Goal: Transaction & Acquisition: Purchase product/service

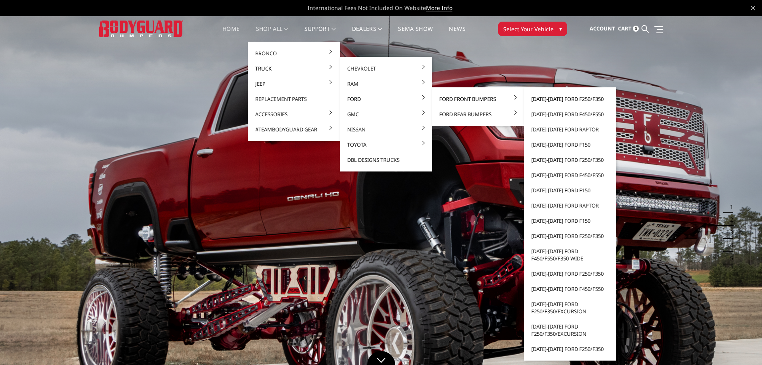
click at [566, 96] on link "[DATE]-[DATE] Ford F250/F350" at bounding box center [570, 98] width 86 height 15
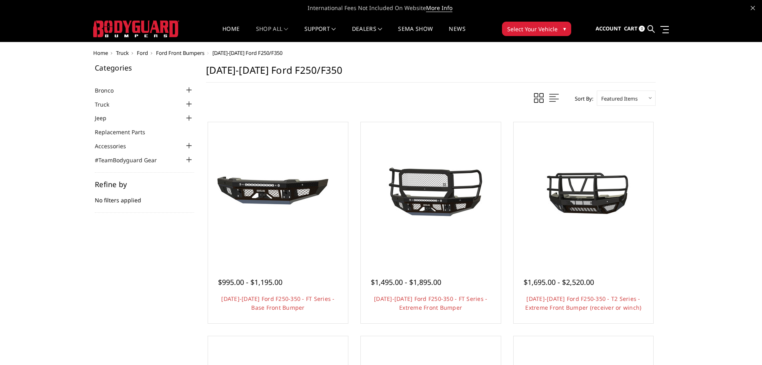
click at [621, 98] on select "Featured Items Newest Items Best Selling A to Z Z to A By Review Price: Ascendi…" at bounding box center [626, 97] width 59 height 15
select select "bestselling"
click at [597, 90] on select "Featured Items Newest Items Best Selling A to Z Z to A By Review Price: Ascendi…" at bounding box center [626, 97] width 59 height 15
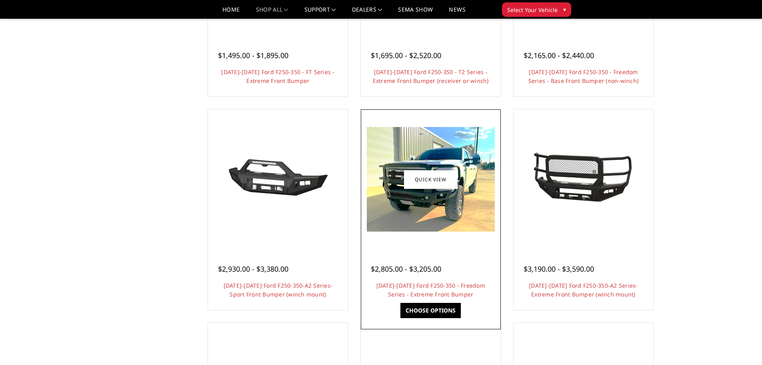
scroll to position [200, 0]
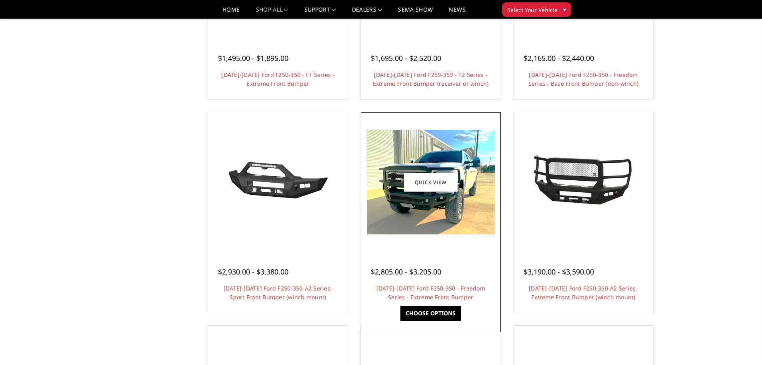
click at [404, 218] on img at bounding box center [431, 182] width 128 height 104
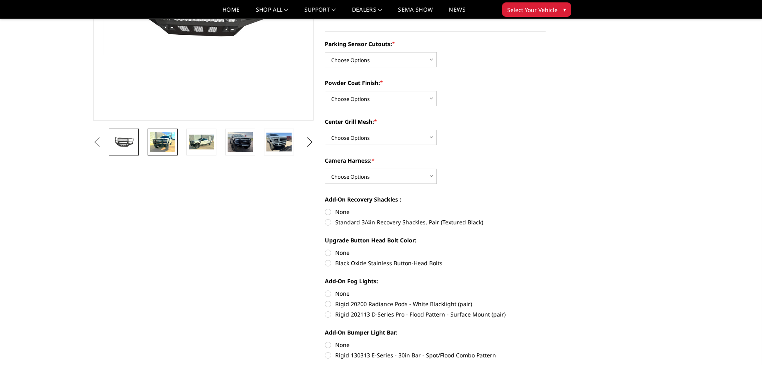
click at [167, 148] on img at bounding box center [162, 142] width 25 height 20
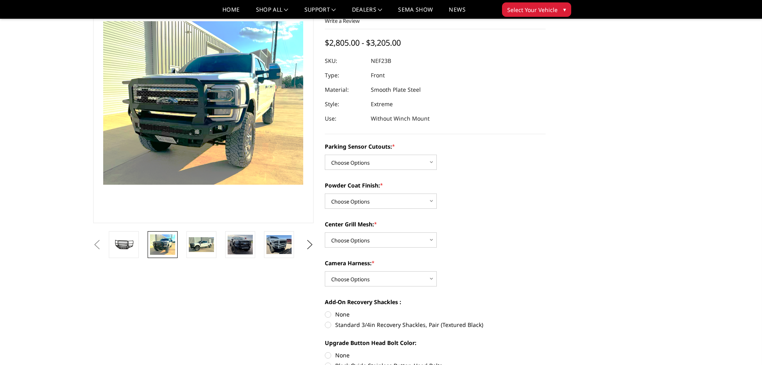
scroll to position [53, 0]
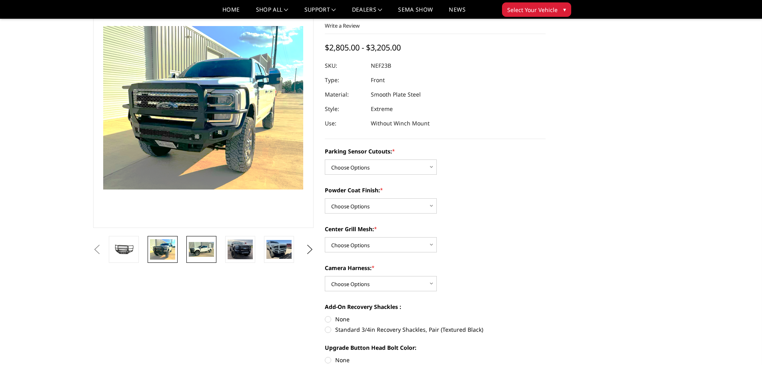
click at [194, 253] on img at bounding box center [201, 249] width 25 height 15
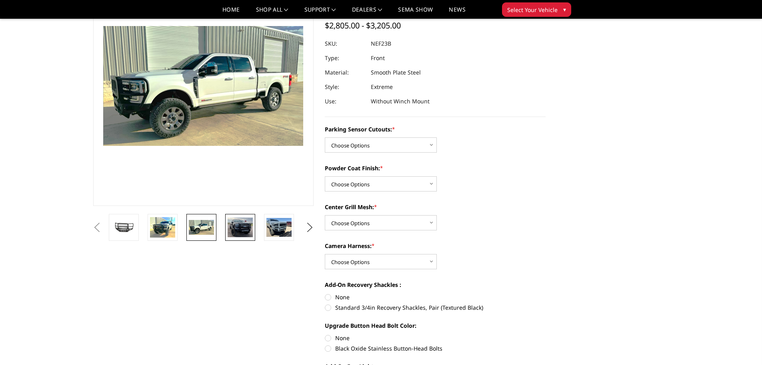
click at [228, 228] on img at bounding box center [240, 227] width 25 height 20
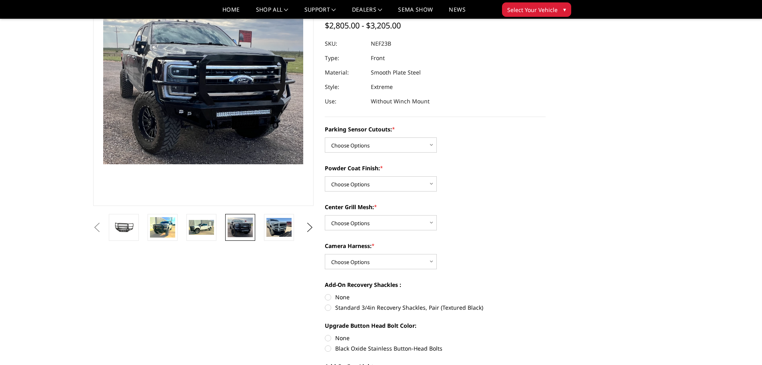
scroll to position [56, 0]
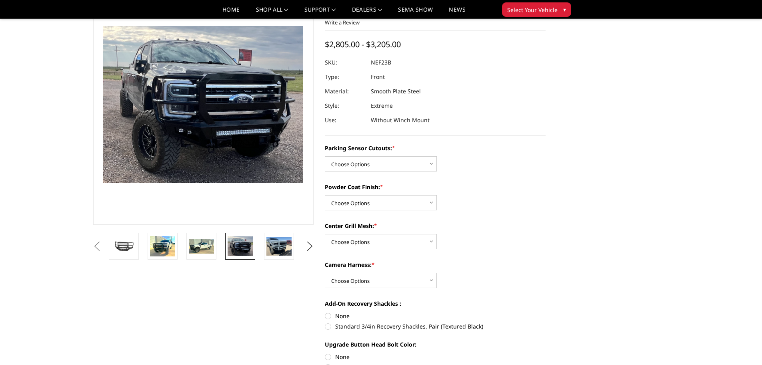
click at [259, 248] on li at bounding box center [243, 246] width 39 height 27
click at [285, 247] on img at bounding box center [279, 246] width 25 height 19
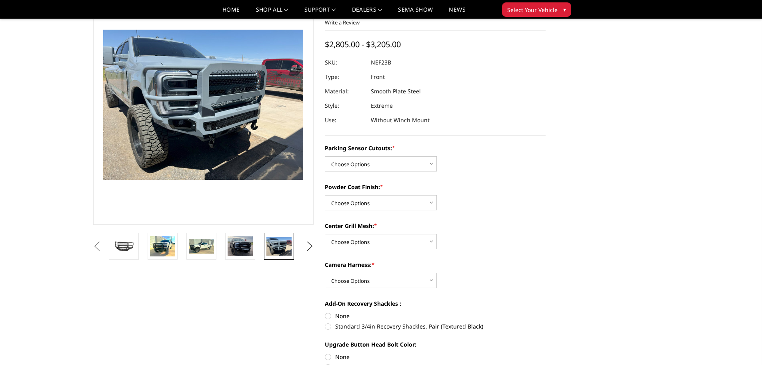
scroll to position [60, 0]
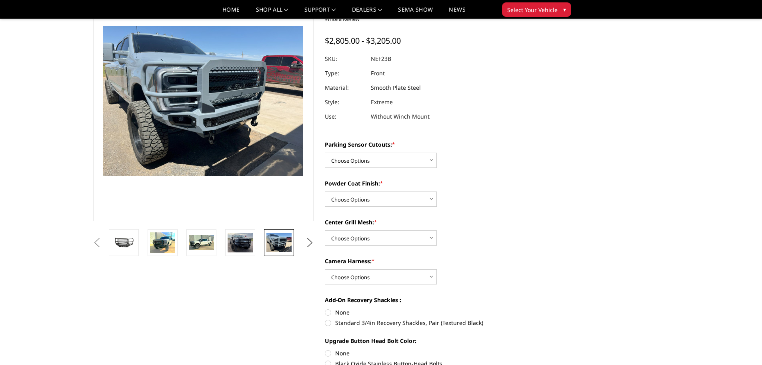
click at [297, 242] on li at bounding box center [282, 242] width 39 height 27
click at [310, 241] on button "Next" at bounding box center [310, 243] width 12 height 12
click at [290, 243] on img at bounding box center [279, 242] width 25 height 19
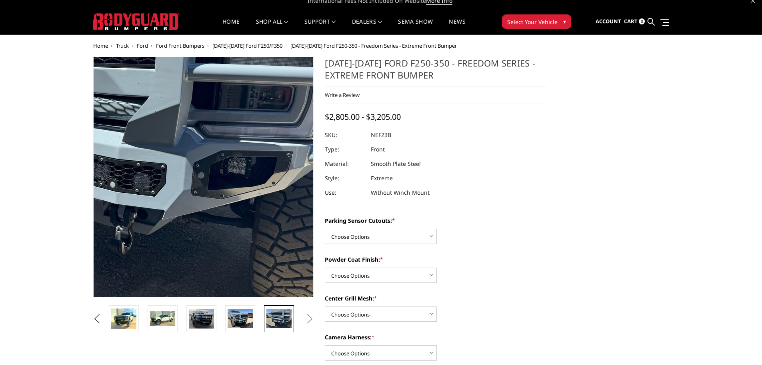
scroll to position [0, 0]
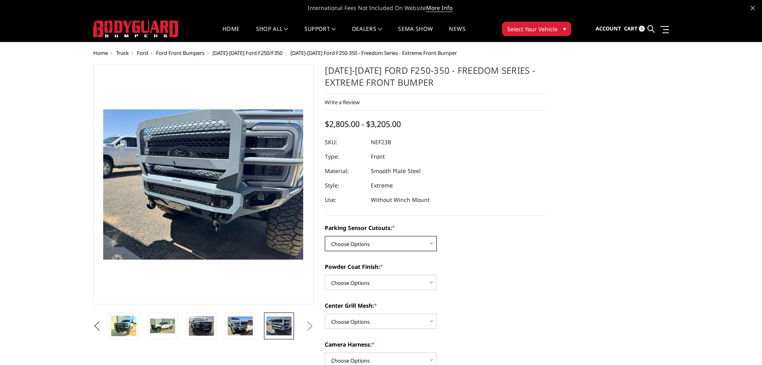
click at [383, 249] on select "Choose Options No - Without Parking Sensor Cutouts Yes - With Parking Sensor Cu…" at bounding box center [381, 243] width 112 height 15
select select "2583"
click at [325, 236] on select "Choose Options No - Without Parking Sensor Cutouts Yes - With Parking Sensor Cu…" at bounding box center [381, 243] width 112 height 15
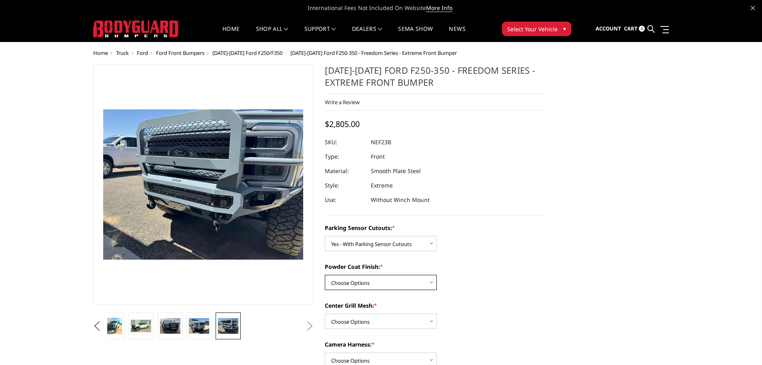
click at [382, 277] on select "Choose Options Bare Metal Textured Black Powder Coat" at bounding box center [381, 282] width 112 height 15
select select "2585"
click at [325, 275] on select "Choose Options Bare Metal Textured Black Powder Coat" at bounding box center [381, 282] width 112 height 15
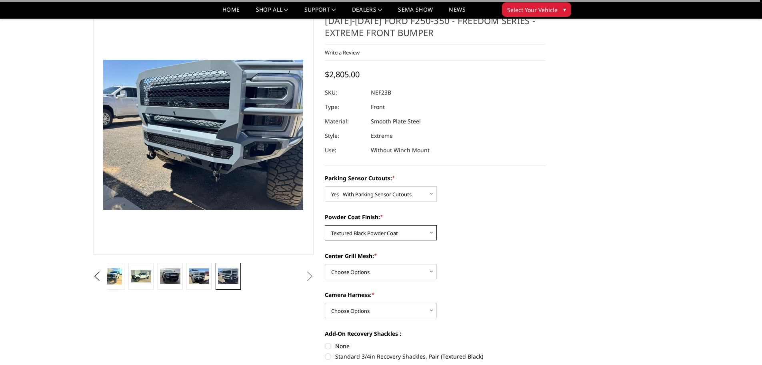
scroll to position [40, 0]
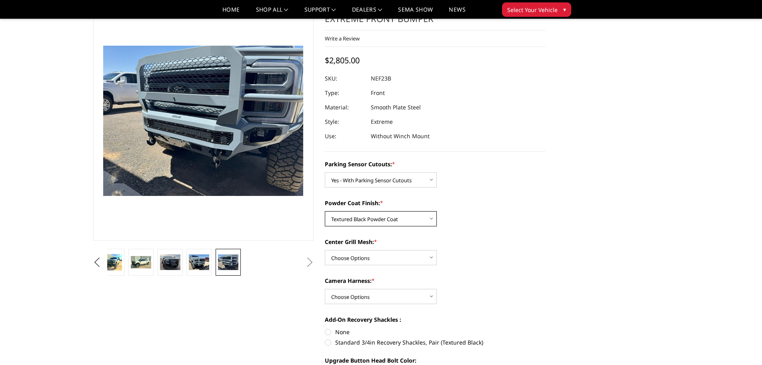
click at [386, 221] on select "Choose Options Bare Metal Textured Black Powder Coat" at bounding box center [381, 218] width 112 height 15
click at [325, 211] on select "Choose Options Bare Metal Textured Black Powder Coat" at bounding box center [381, 218] width 112 height 15
click at [384, 257] on select "Choose Options With Center Grill Mesh Without Center Grill Mesh" at bounding box center [381, 257] width 112 height 15
select select "2587"
click at [325, 250] on select "Choose Options With Center Grill Mesh Without Center Grill Mesh" at bounding box center [381, 257] width 112 height 15
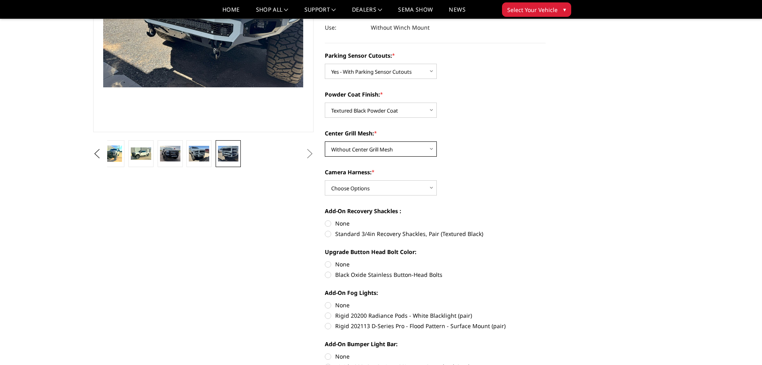
scroll to position [160, 0]
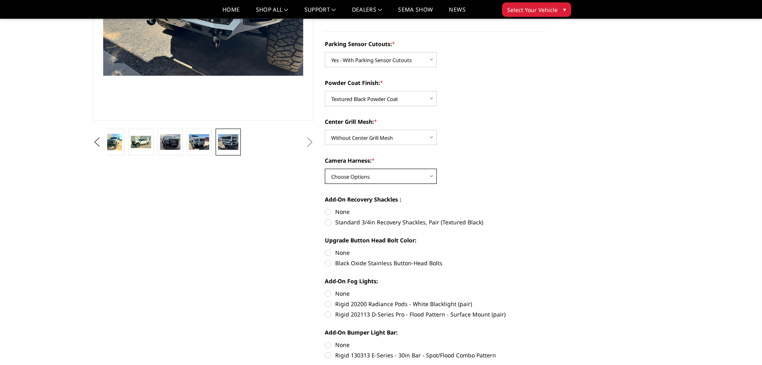
click at [403, 174] on select "Choose Options WITH Camera Harness WITHOUT Camera Harness" at bounding box center [381, 175] width 112 height 15
select select "2588"
click at [325, 168] on select "Choose Options WITH Camera Harness WITHOUT Camera Harness" at bounding box center [381, 175] width 112 height 15
click at [351, 220] on label "Standard 3/4in Recovery Shackles, Pair (Textured Black)" at bounding box center [435, 222] width 221 height 8
click at [546, 208] on input "Standard 3/4in Recovery Shackles, Pair (Textured Black)" at bounding box center [546, 207] width 0 height 0
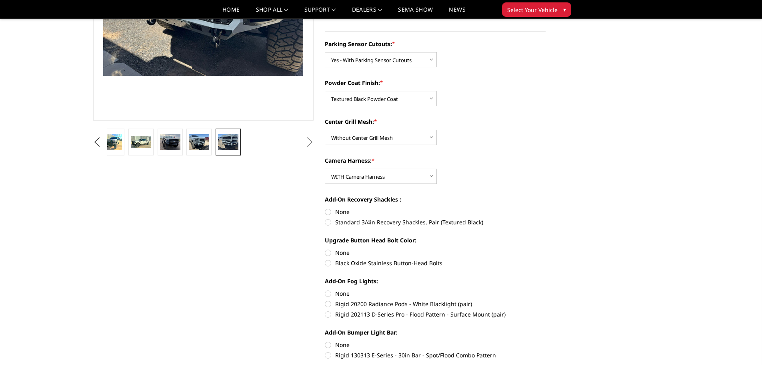
radio input "true"
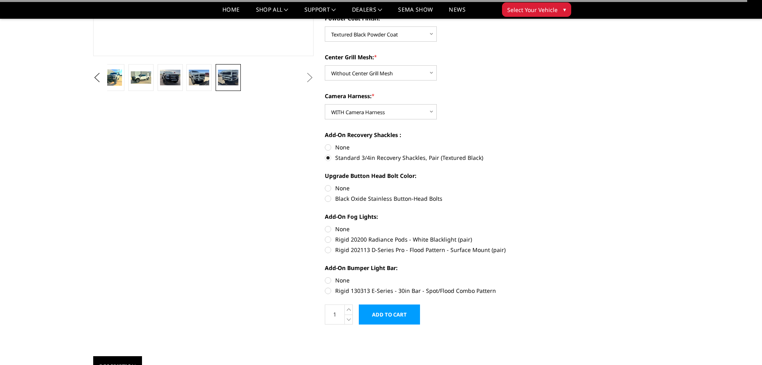
scroll to position [240, 0]
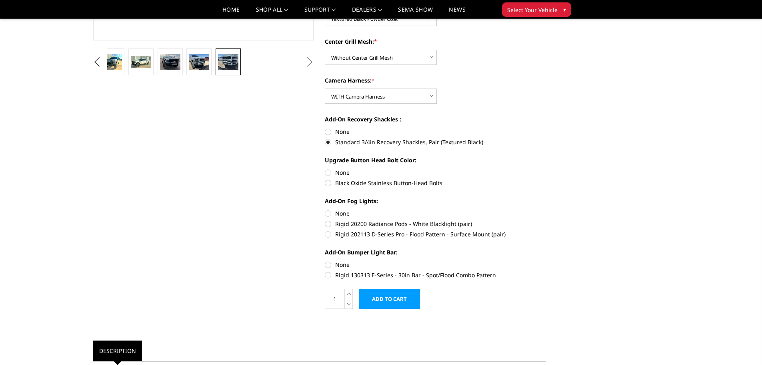
click at [347, 170] on label "None" at bounding box center [435, 172] width 221 height 8
click at [325, 168] on input "None" at bounding box center [325, 168] width 0 height 0
radio input "true"
click at [407, 223] on label "Rigid 20200 Radiance Pods - White Blacklight (pair)" at bounding box center [435, 223] width 221 height 8
click at [546, 209] on input "Rigid 20200 Radiance Pods - White Blacklight (pair)" at bounding box center [546, 209] width 0 height 0
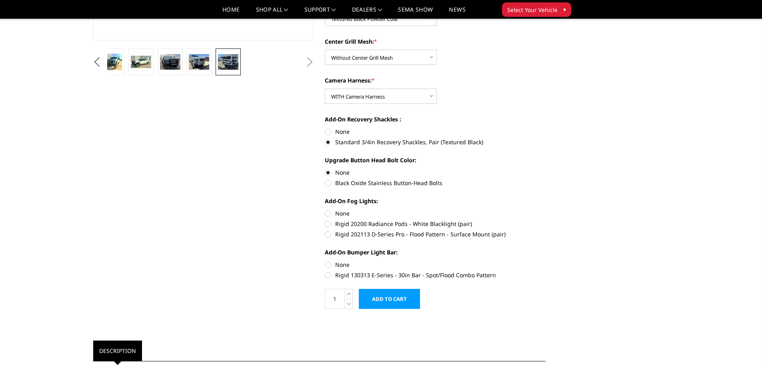
radio input "true"
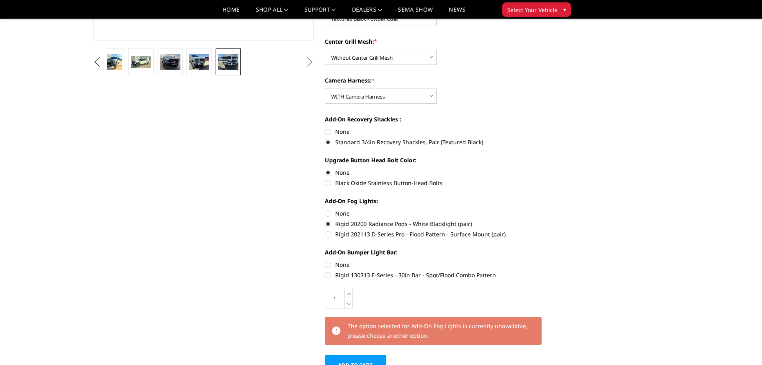
click at [347, 264] on label "None" at bounding box center [435, 264] width 221 height 8
click at [325, 261] on input "None" at bounding box center [325, 260] width 0 height 0
radio input "true"
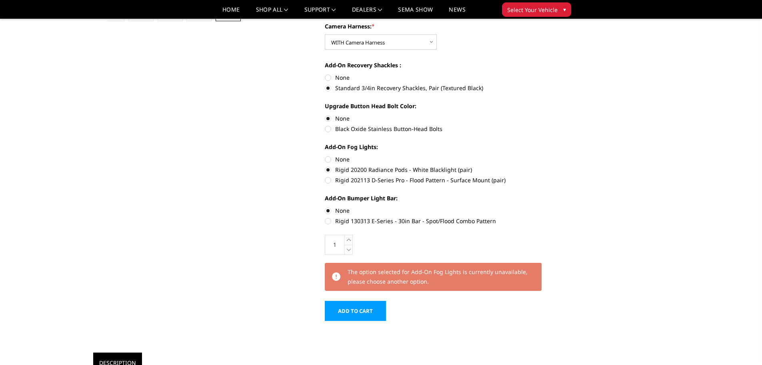
scroll to position [280, 0]
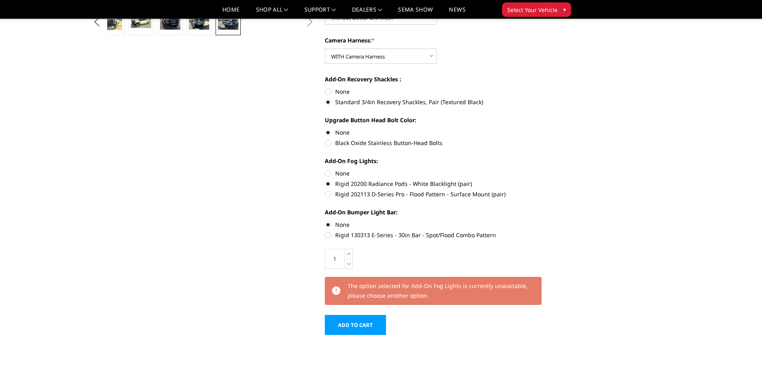
click at [367, 192] on label "Rigid 202113 D-Series Pro - Flood Pattern - Surface Mount (pair)" at bounding box center [435, 194] width 221 height 8
click at [546, 180] on input "Rigid 202113 D-Series Pro - Flood Pattern - Surface Mount (pair)" at bounding box center [546, 179] width 0 height 0
radio input "true"
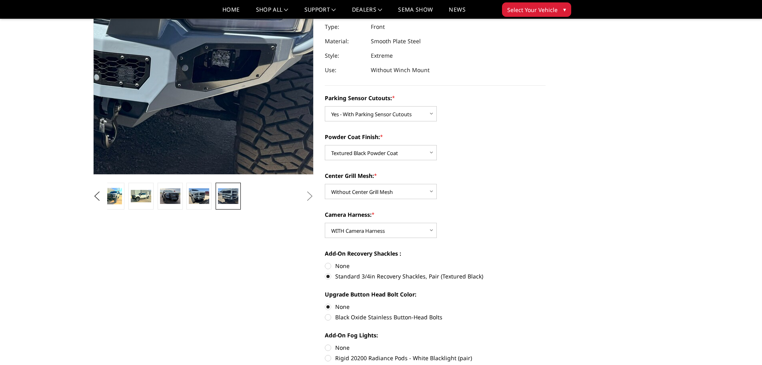
scroll to position [120, 0]
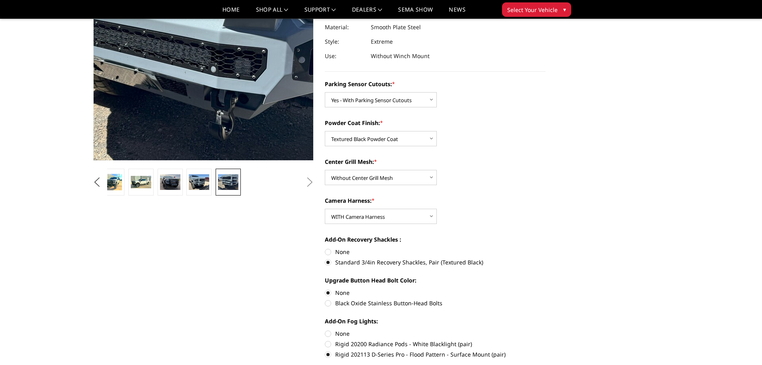
click at [218, 84] on img at bounding box center [190, 18] width 512 height 384
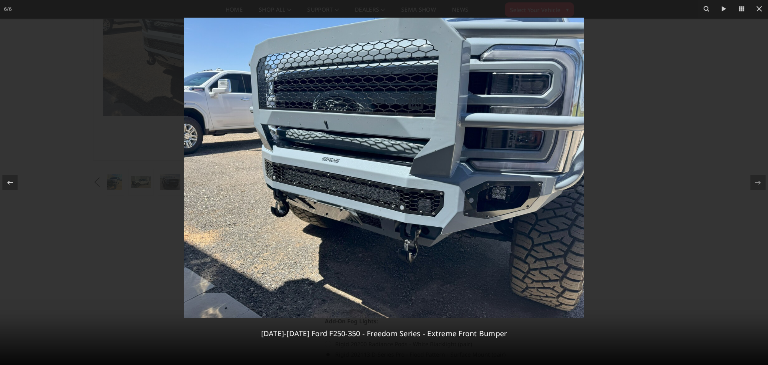
click at [339, 178] on img at bounding box center [384, 168] width 400 height 300
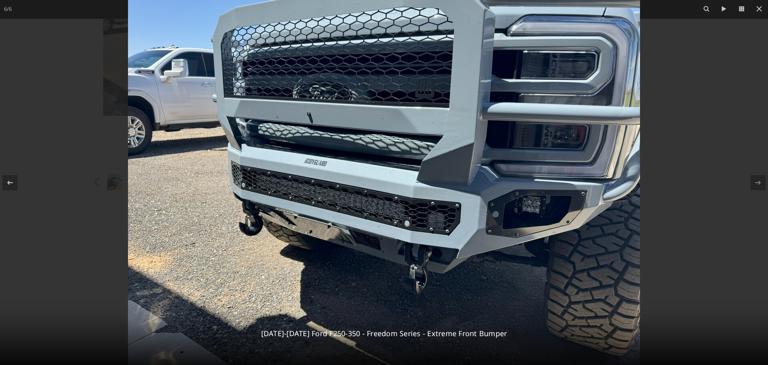
click at [342, 189] on img at bounding box center [384, 172] width 512 height 384
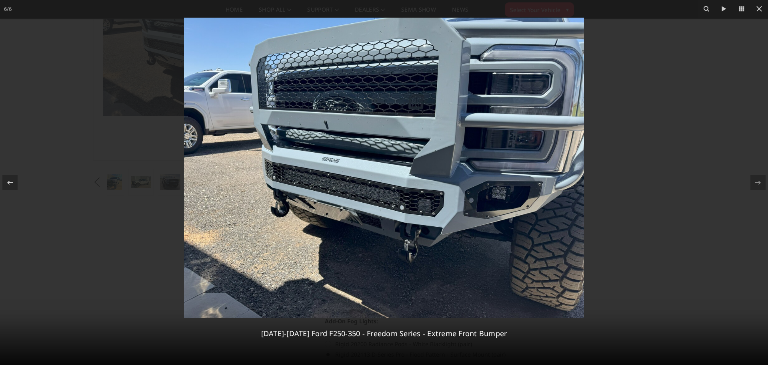
click at [342, 189] on img at bounding box center [384, 168] width 400 height 300
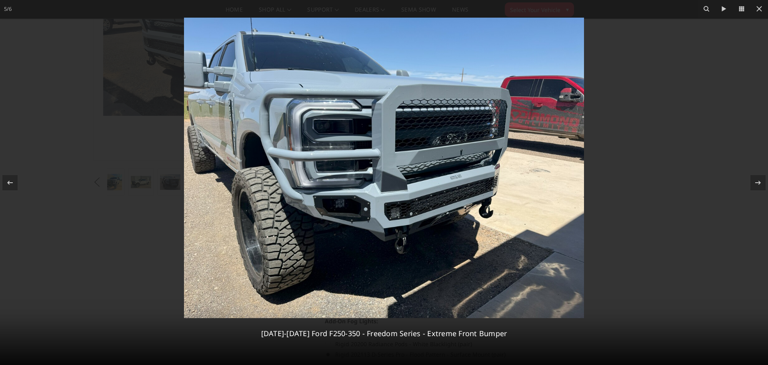
click at [342, 189] on img at bounding box center [384, 168] width 400 height 300
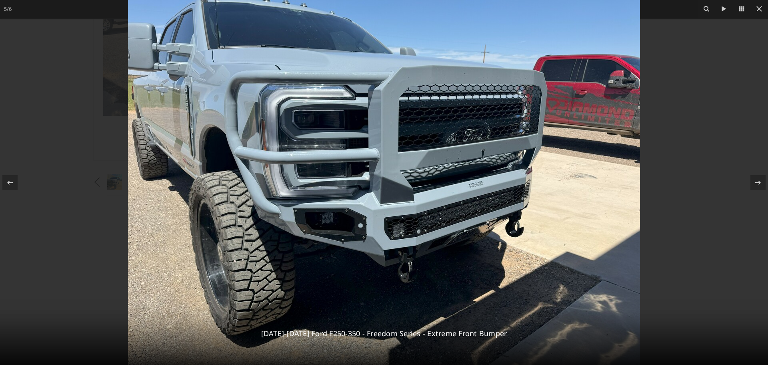
click at [342, 189] on img at bounding box center [384, 172] width 512 height 384
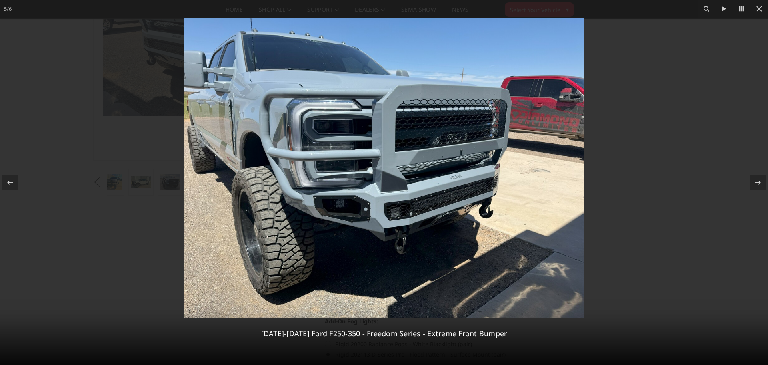
click at [342, 189] on img at bounding box center [384, 168] width 400 height 300
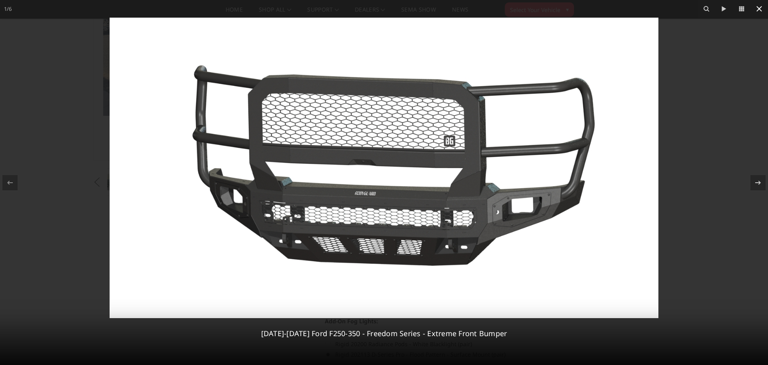
click at [758, 7] on icon at bounding box center [760, 9] width 6 height 6
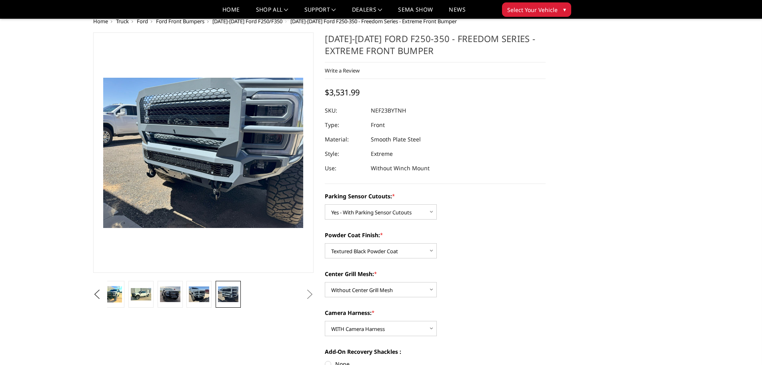
scroll to position [0, 0]
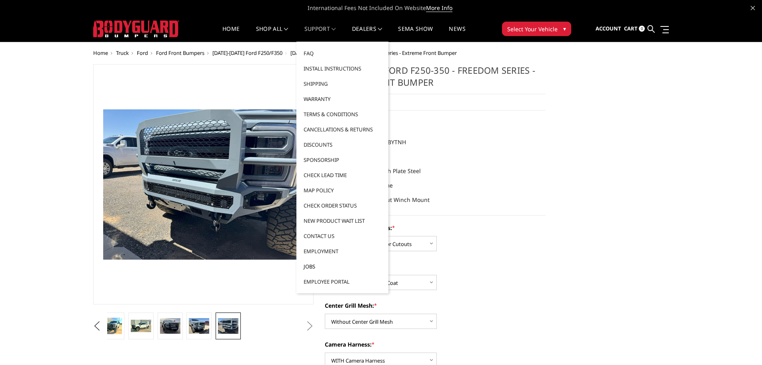
click at [309, 265] on link "Jobs" at bounding box center [343, 266] width 86 height 15
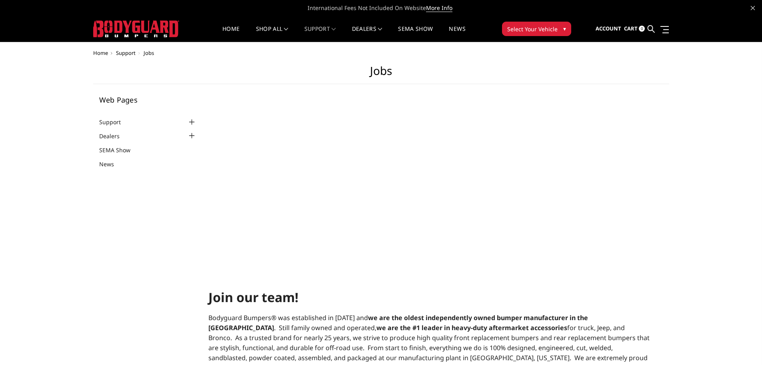
select select "US"
click at [271, 27] on link "shop all" at bounding box center [272, 34] width 32 height 16
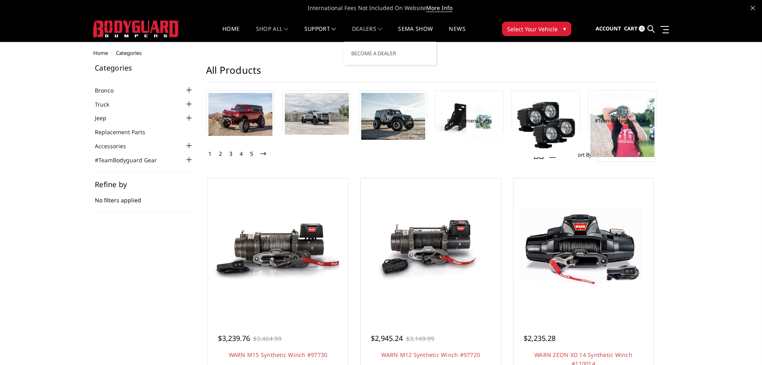
click at [382, 30] on span at bounding box center [380, 29] width 4 height 4
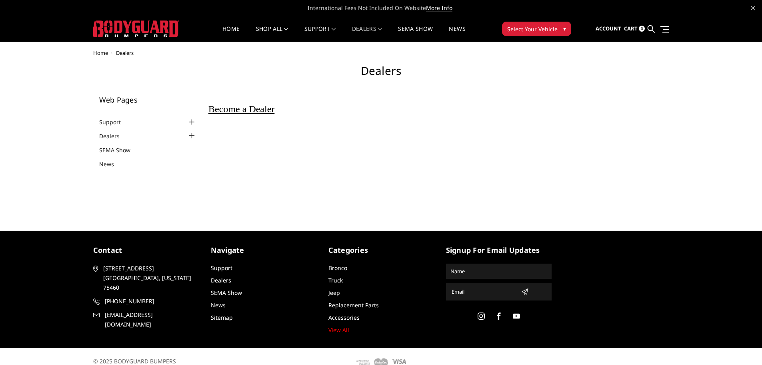
click at [226, 110] on span "Become a Dealer" at bounding box center [242, 109] width 66 height 10
select select "US"
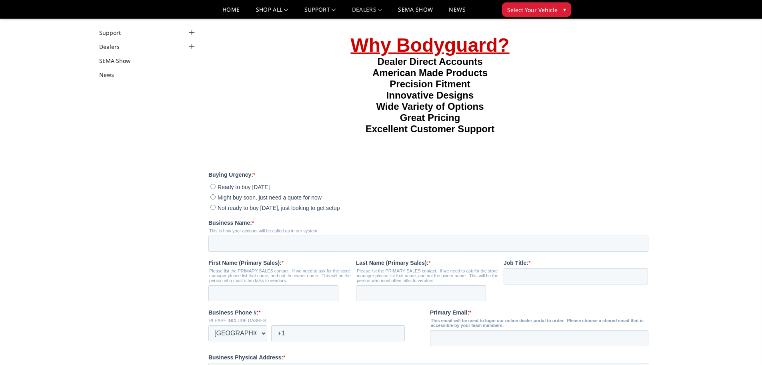
scroll to position [80, 0]
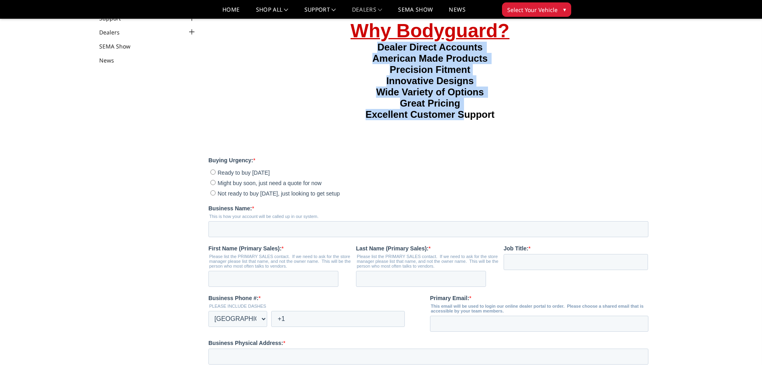
drag, startPoint x: 369, startPoint y: 53, endPoint x: 418, endPoint y: 144, distance: 103.3
click at [467, 128] on h4 "Why Bodyguard? Dealer Direct Accounts American Made Products Precision Fitment …" at bounding box center [430, 77] width 443 height 117
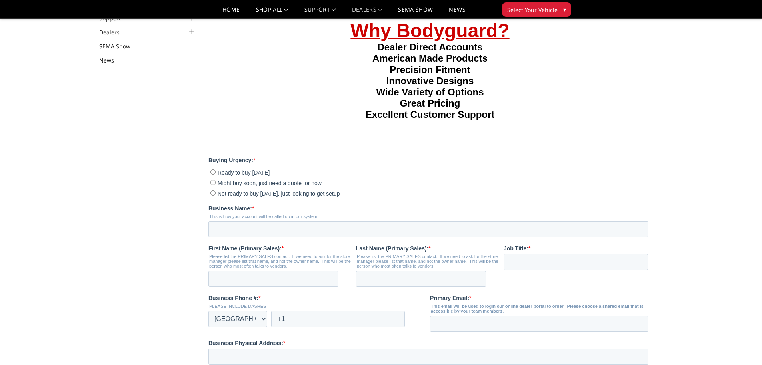
click at [399, 136] on h4 "Why Bodyguard? Dealer Direct Accounts American Made Products Precision Fitment …" at bounding box center [430, 77] width 443 height 117
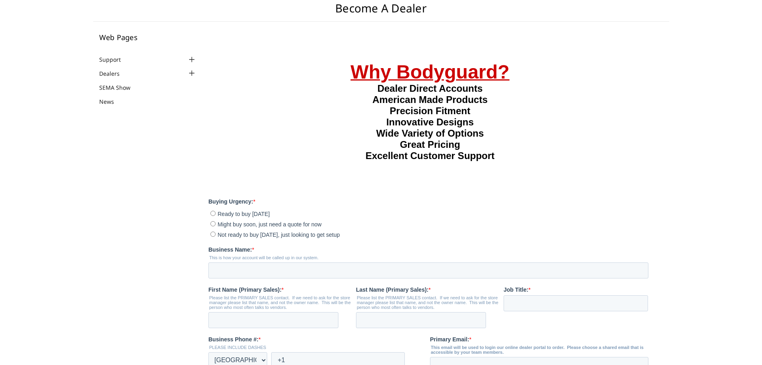
scroll to position [0, 0]
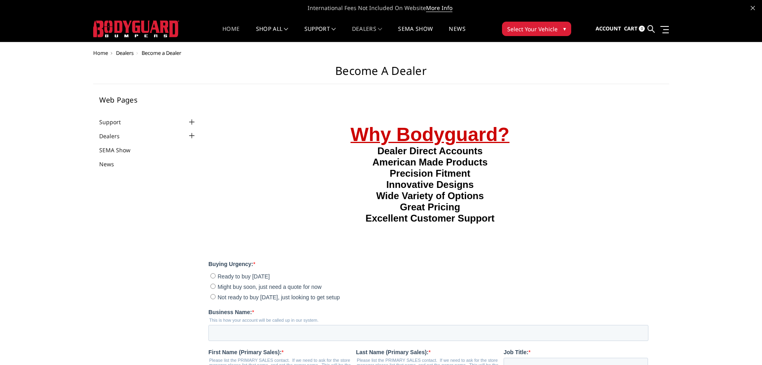
click at [227, 28] on link "Home" at bounding box center [231, 34] width 17 height 16
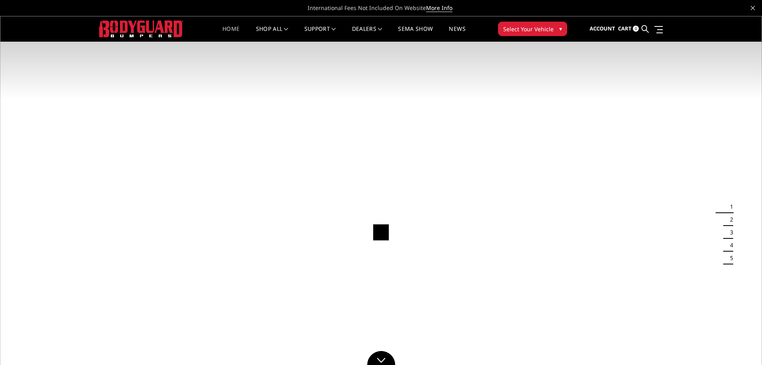
click at [235, 26] on link "Home" at bounding box center [231, 34] width 17 height 16
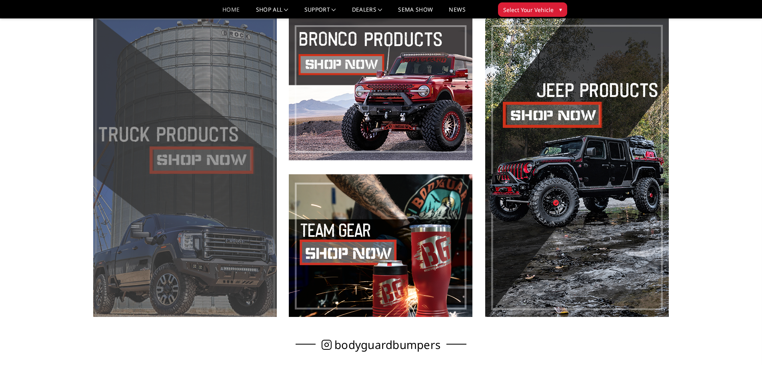
scroll to position [480, 0]
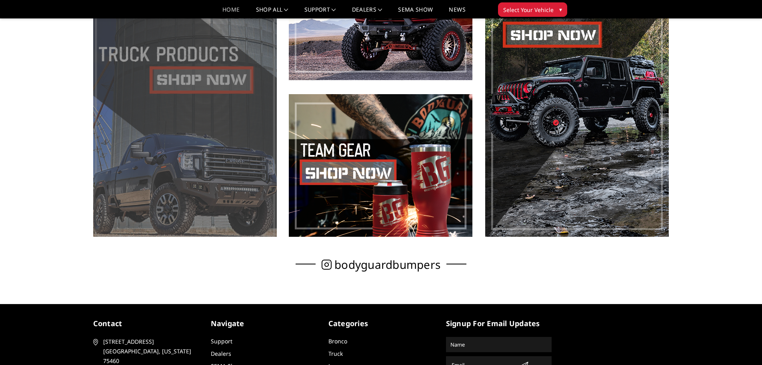
click at [155, 57] on span at bounding box center [185, 87] width 184 height 299
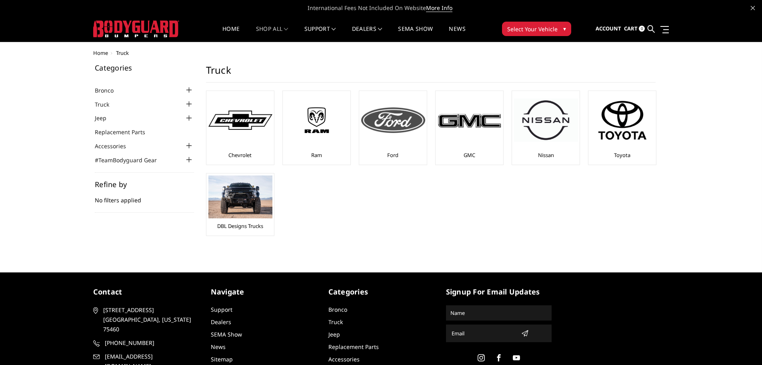
click at [403, 120] on img at bounding box center [393, 120] width 64 height 26
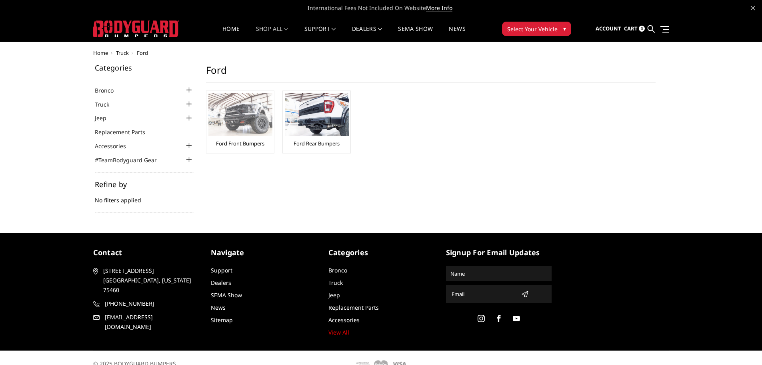
click at [251, 120] on img at bounding box center [241, 114] width 64 height 43
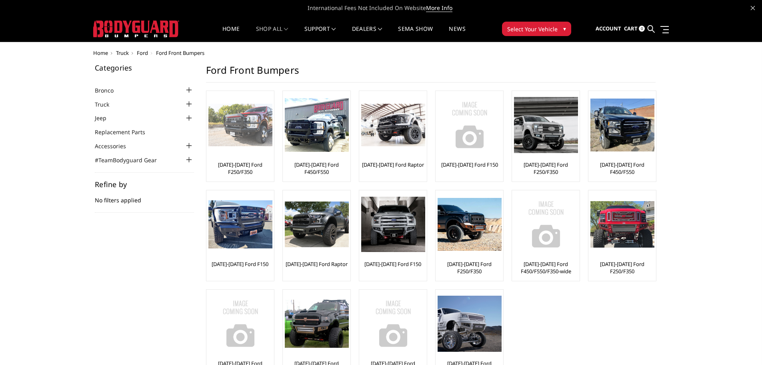
click at [249, 128] on img at bounding box center [241, 125] width 64 height 43
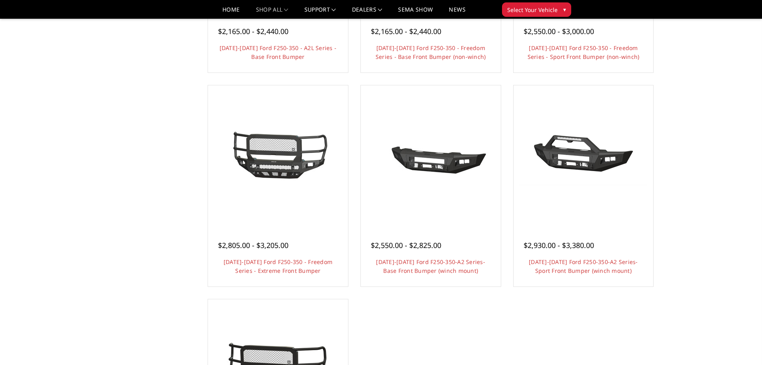
scroll to position [640, 0]
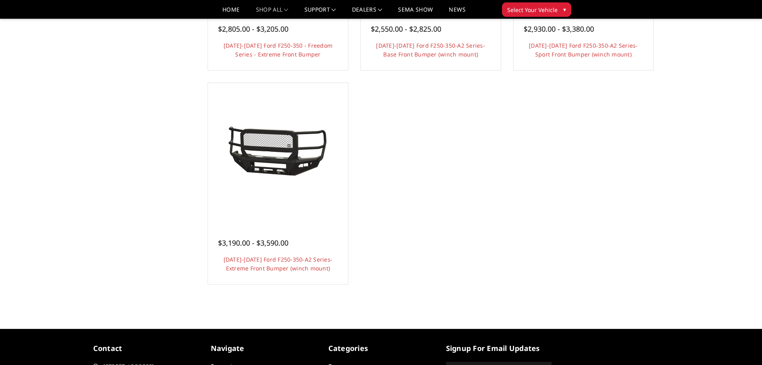
scroll to position [640, 0]
